Goal: Check status: Check status

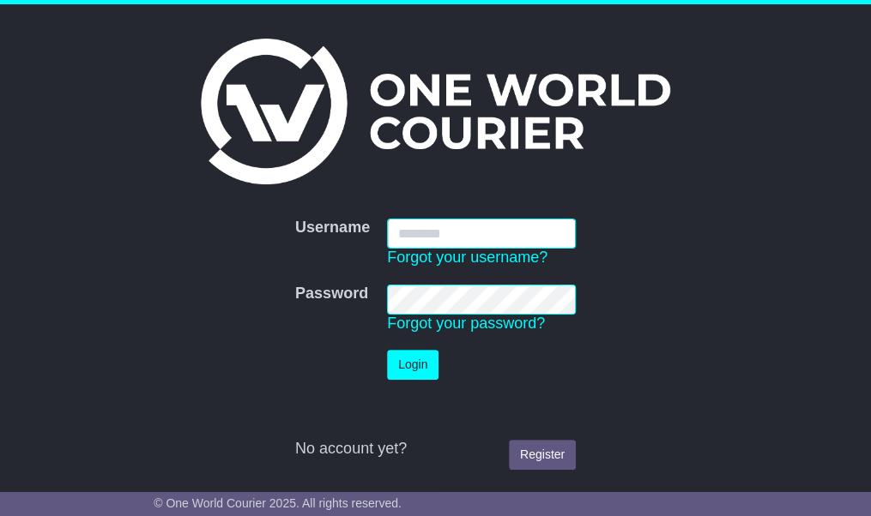
type input "**********"
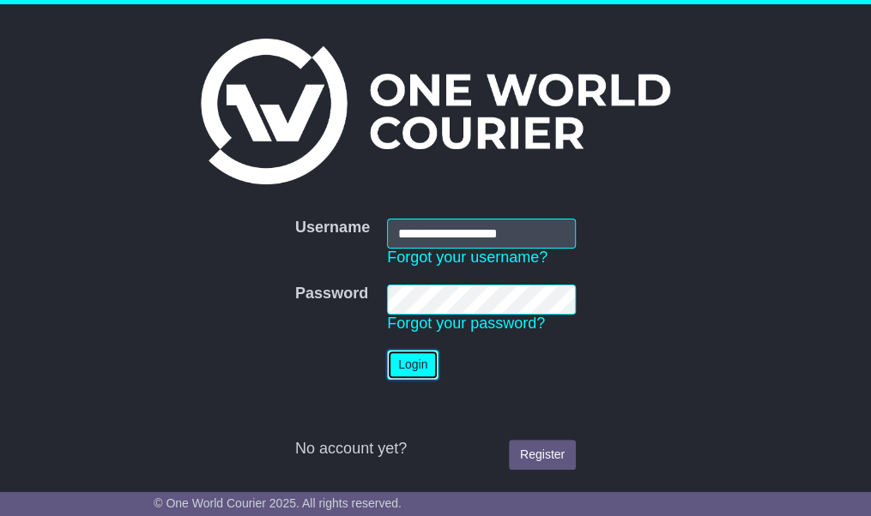
click at [414, 358] on button "Login" at bounding box center [412, 365] width 51 height 30
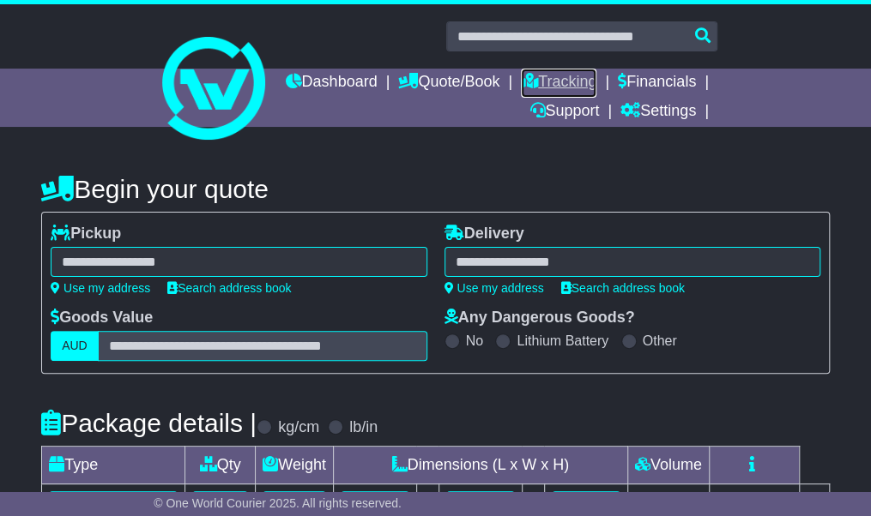
click at [596, 78] on link "Tracking" at bounding box center [558, 83] width 75 height 29
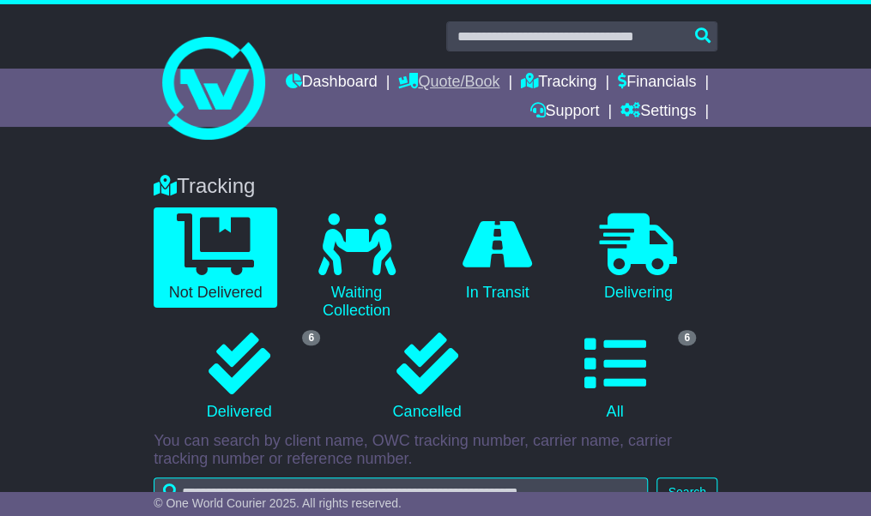
click at [499, 81] on link "Quote/Book" at bounding box center [448, 83] width 101 height 29
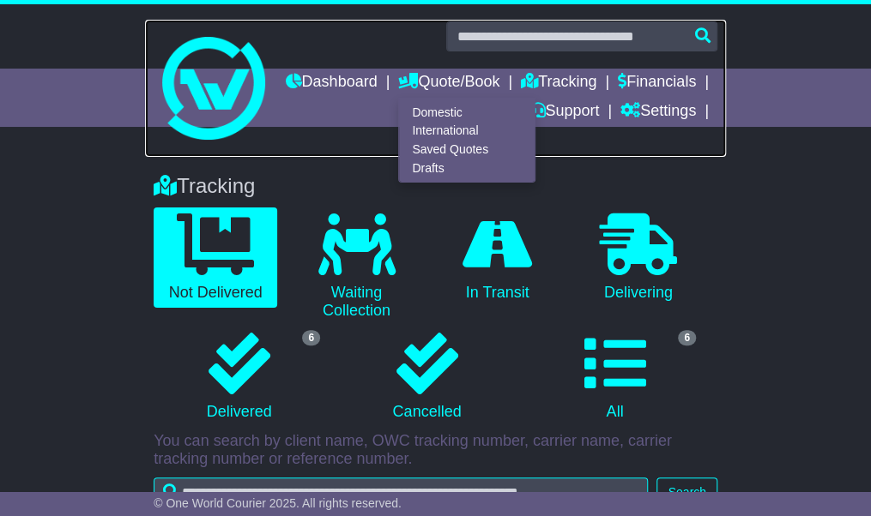
click at [440, 152] on link at bounding box center [435, 88] width 581 height 137
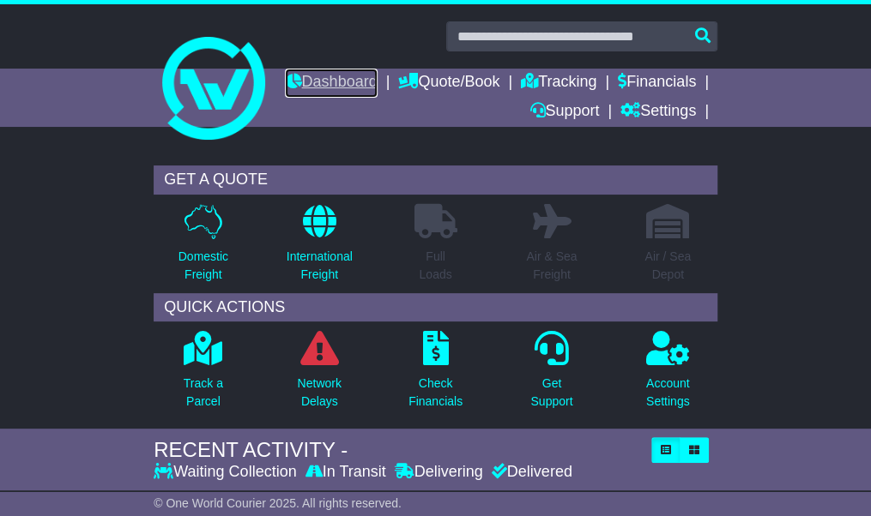
click at [377, 81] on link "Dashboard" at bounding box center [331, 83] width 92 height 29
click at [596, 80] on link "Tracking" at bounding box center [558, 83] width 75 height 29
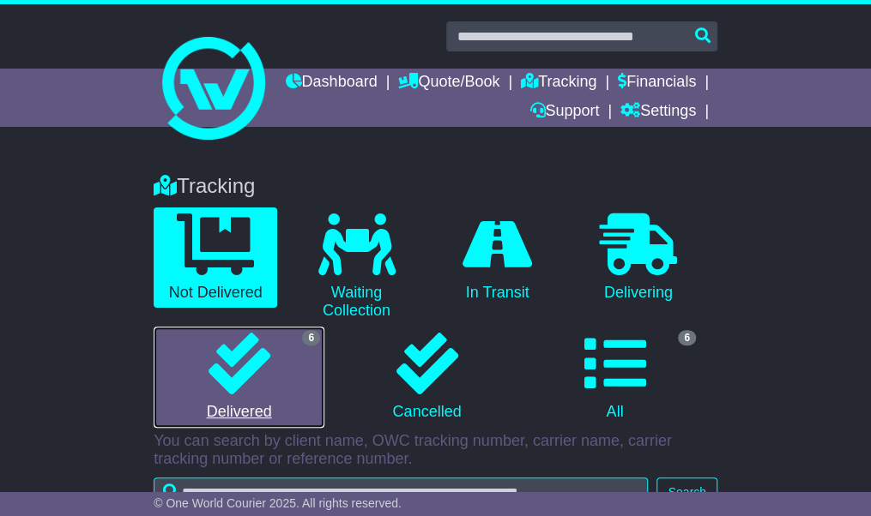
click at [273, 355] on link "6 Delivered" at bounding box center [239, 377] width 171 height 101
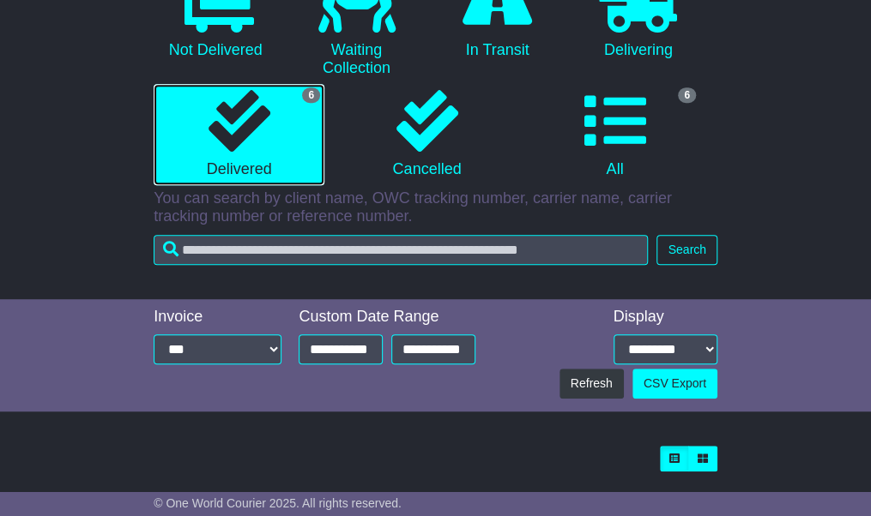
scroll to position [244, 0]
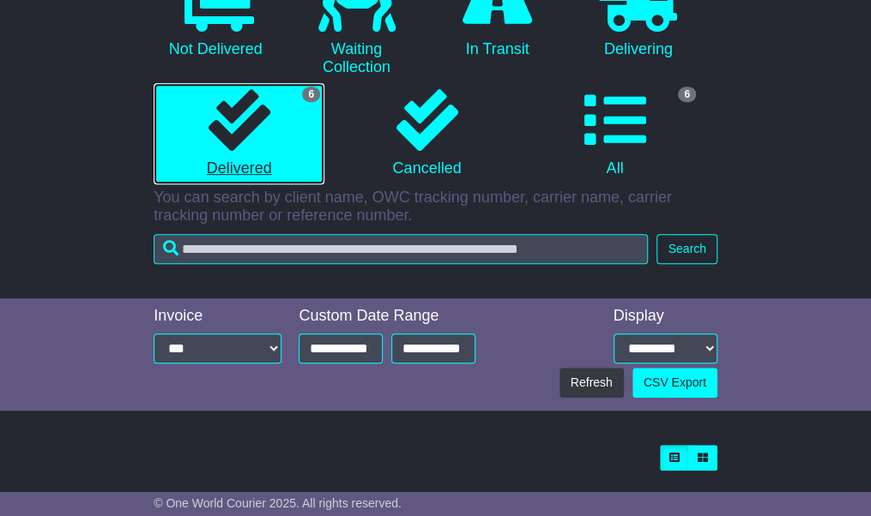
click at [220, 155] on link "6 Delivered" at bounding box center [239, 133] width 171 height 101
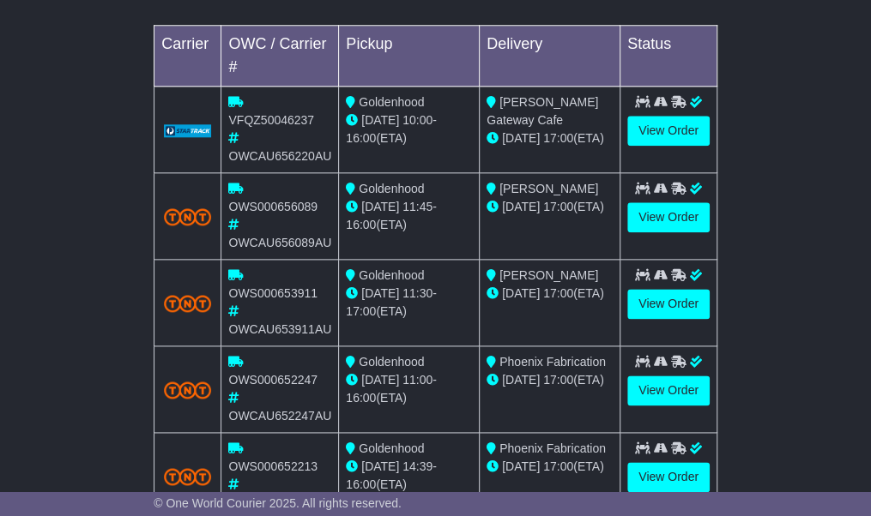
scroll to position [716, 0]
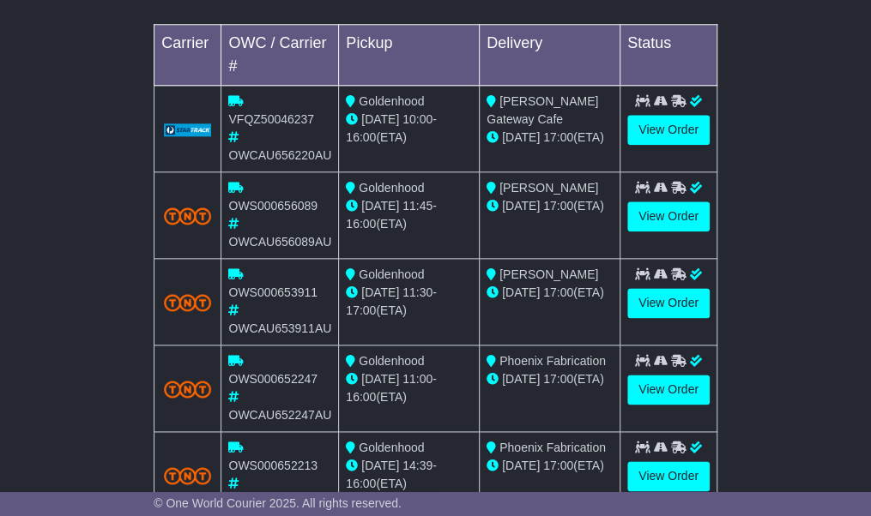
click at [805, 217] on div "Loading... No bookings found Carrier OWC / Carrier # Pickup Delivery Status VFQ…" at bounding box center [435, 298] width 871 height 668
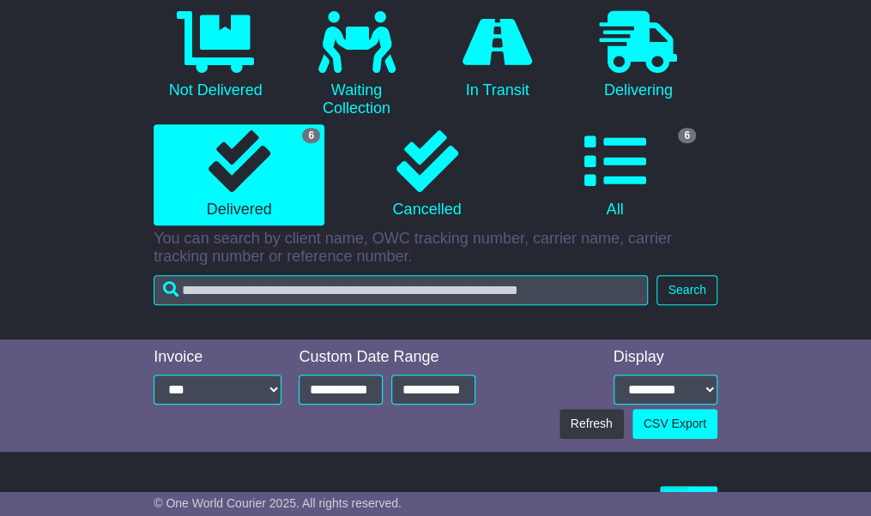
scroll to position [0, 0]
